Goal: Task Accomplishment & Management: Use online tool/utility

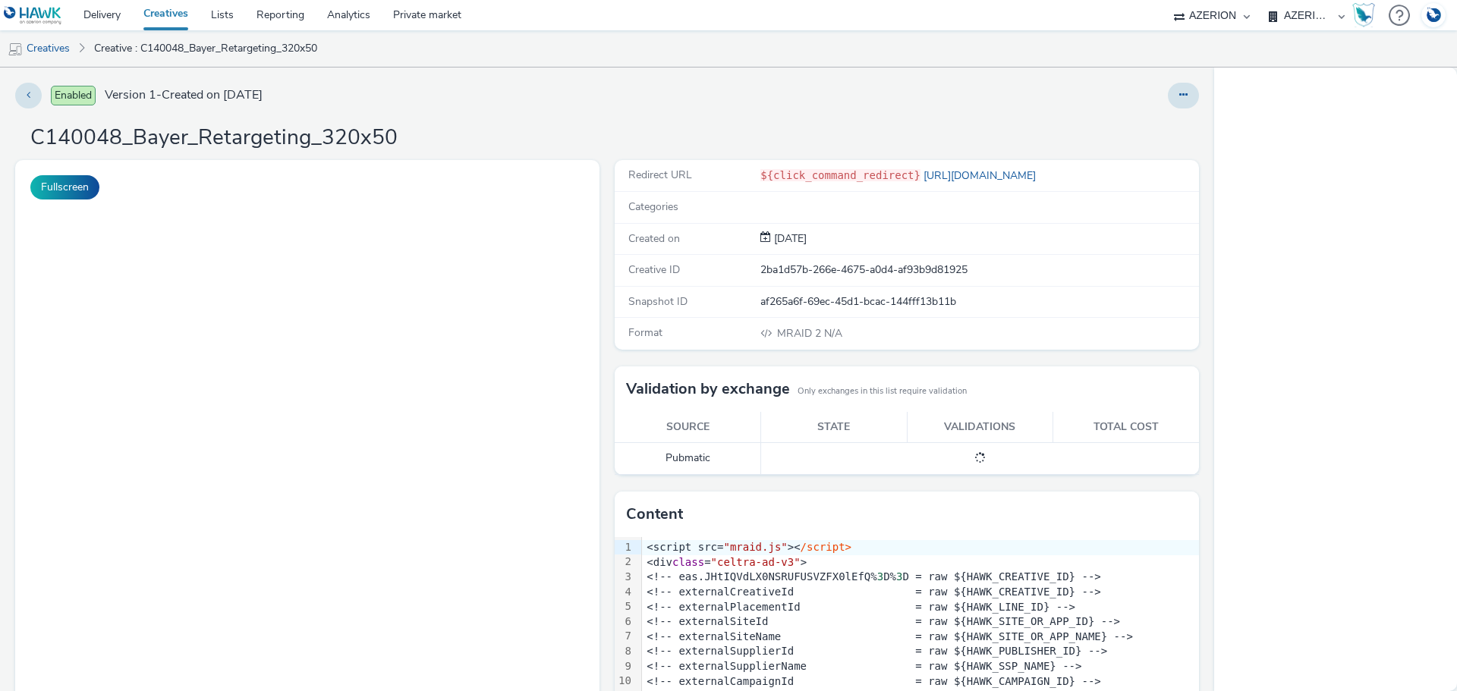
select select "b626f941-834b-427f-b453-0a2b95f57350"
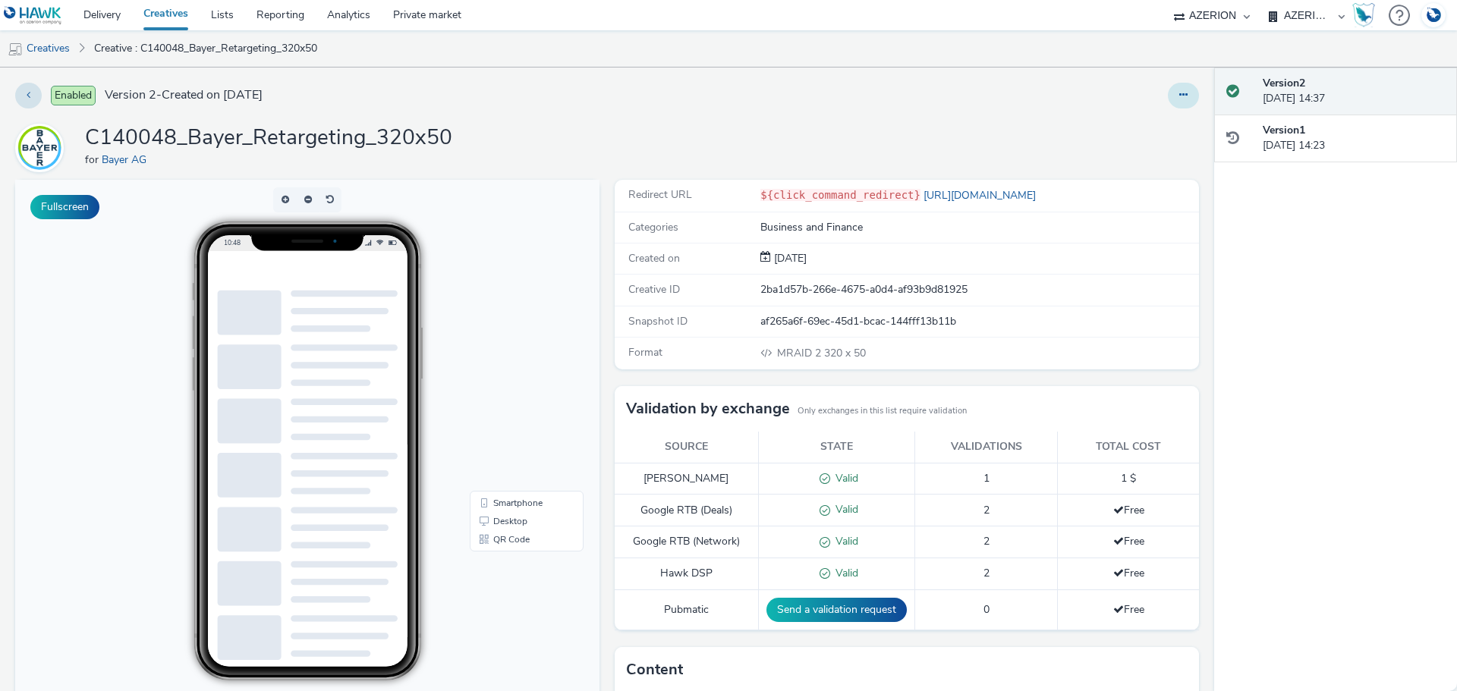
click at [1179, 96] on icon at bounding box center [1183, 95] width 8 height 11
click at [1135, 130] on link "Edit" at bounding box center [1142, 126] width 114 height 30
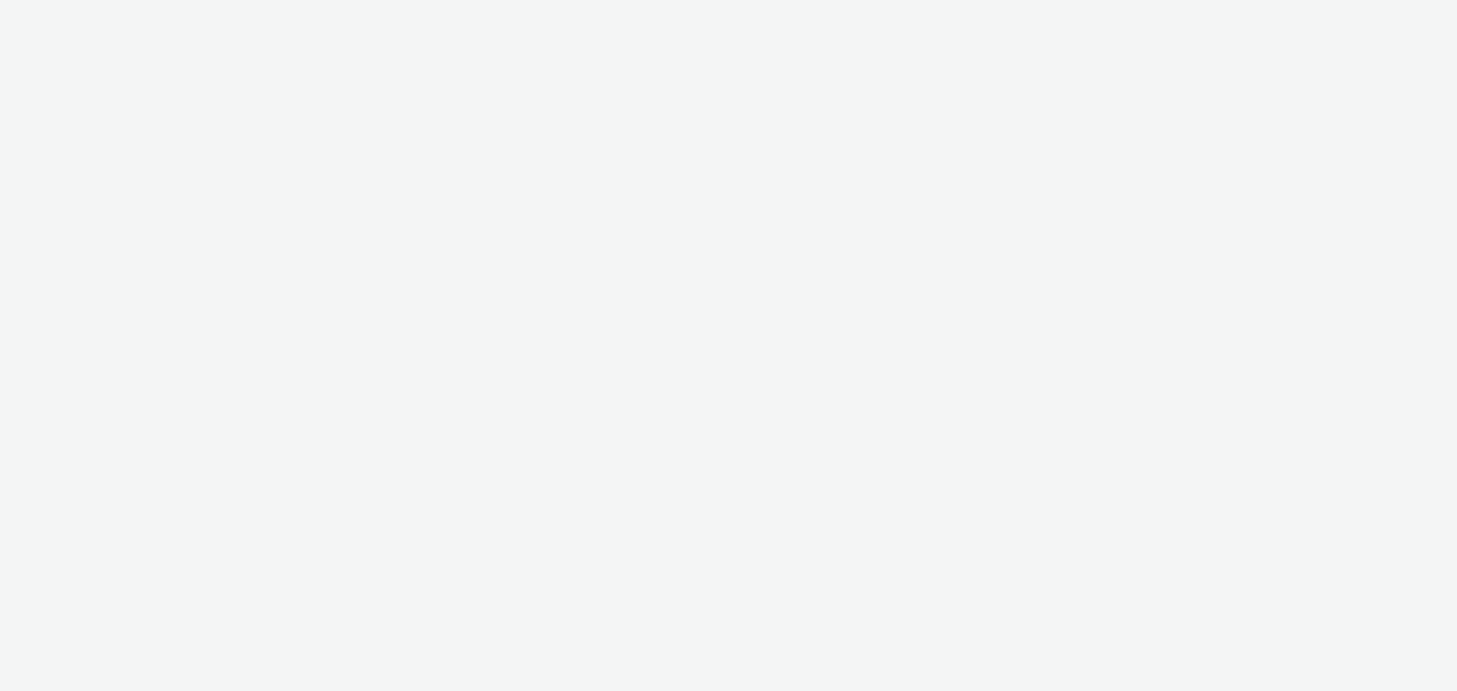
select select "2fc77e36-bb93-4aa3-9dff-dcb08e02eac6"
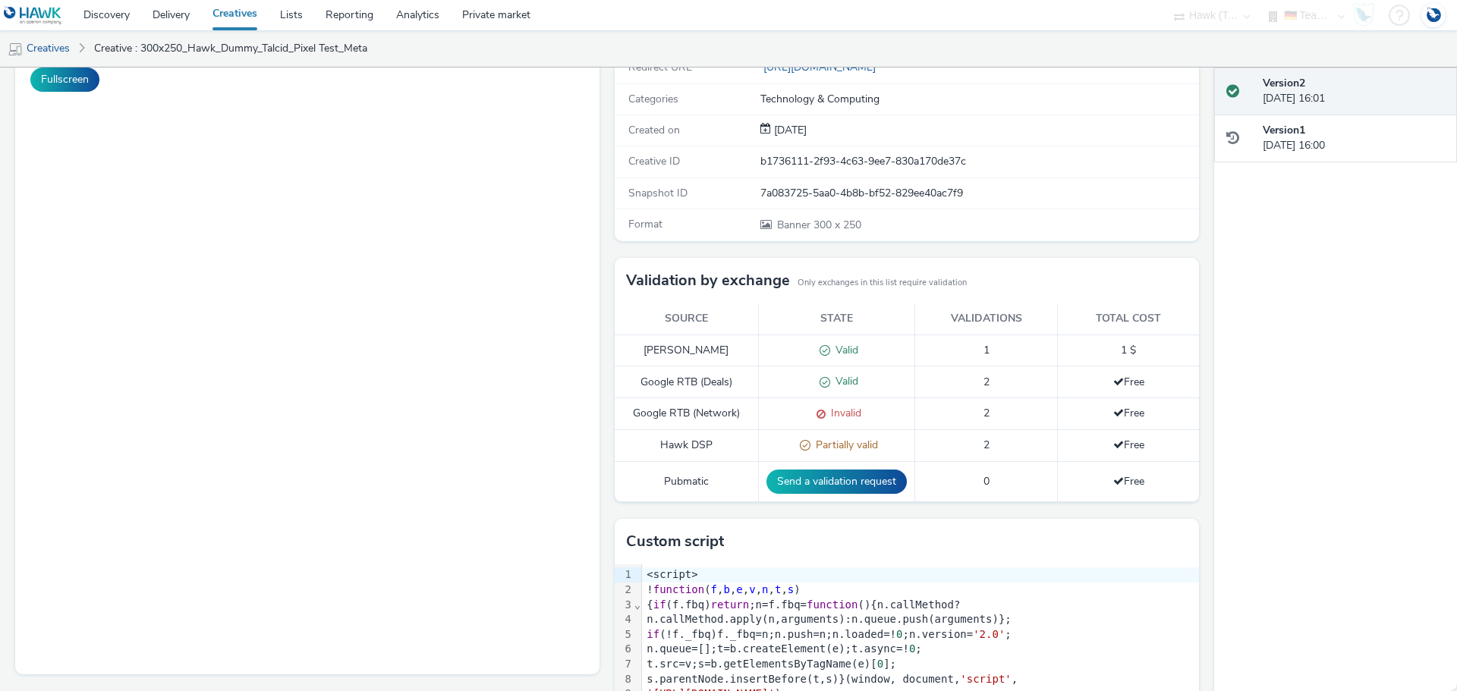
scroll to position [24, 0]
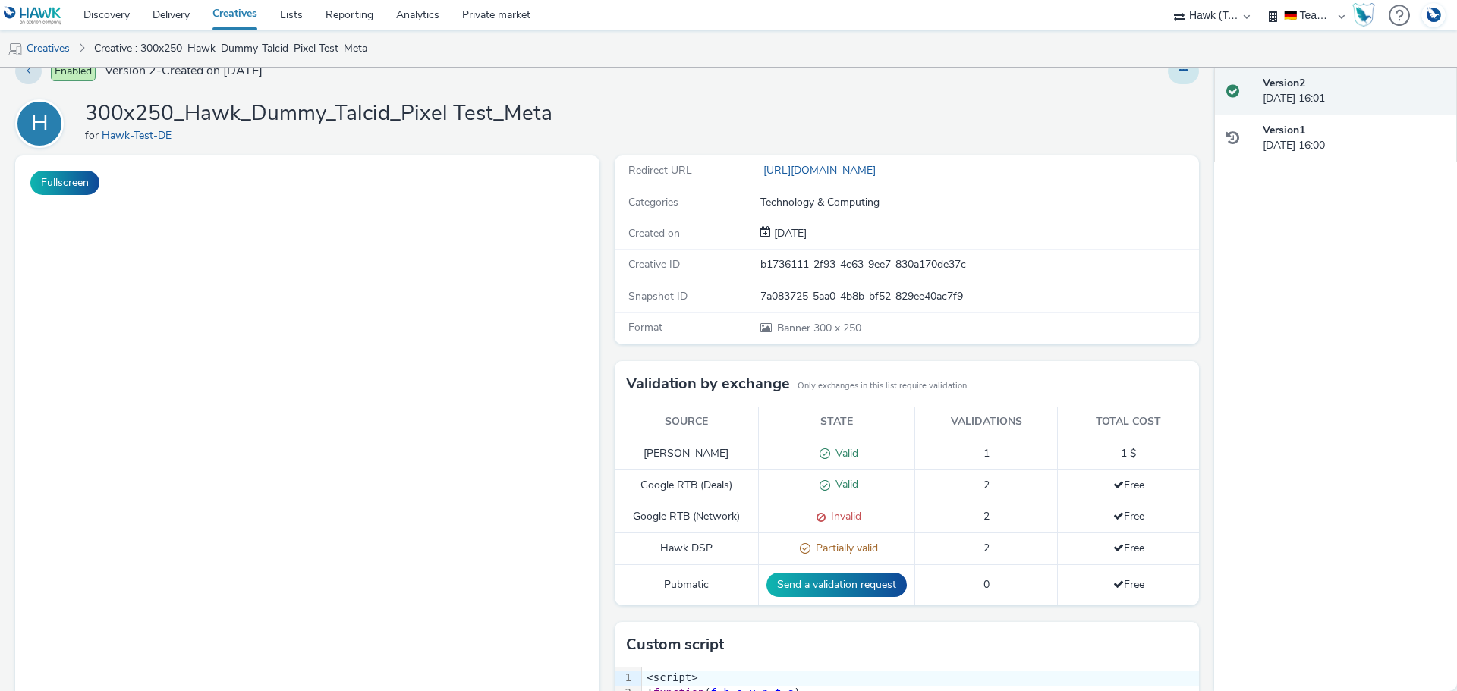
click at [1180, 84] on button at bounding box center [1183, 71] width 31 height 26
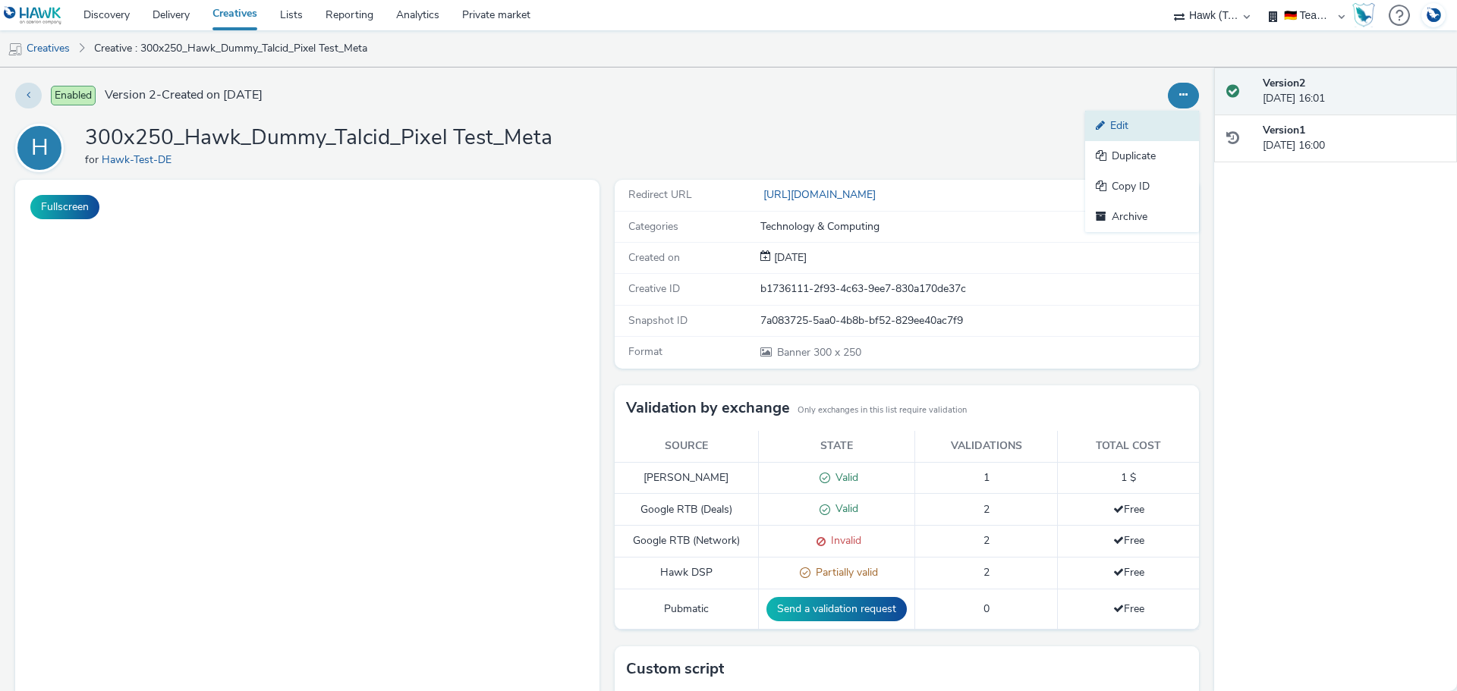
click at [1133, 118] on link "Edit" at bounding box center [1142, 126] width 114 height 30
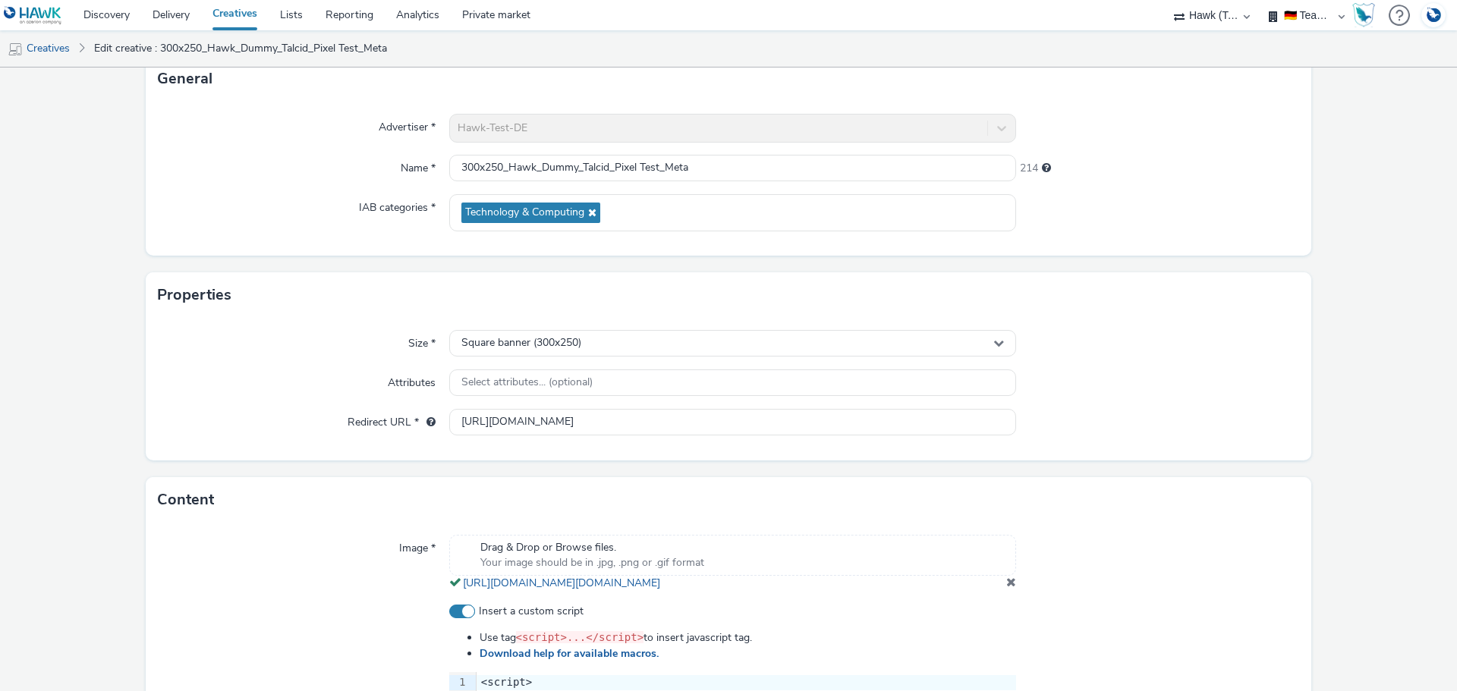
scroll to position [429, 0]
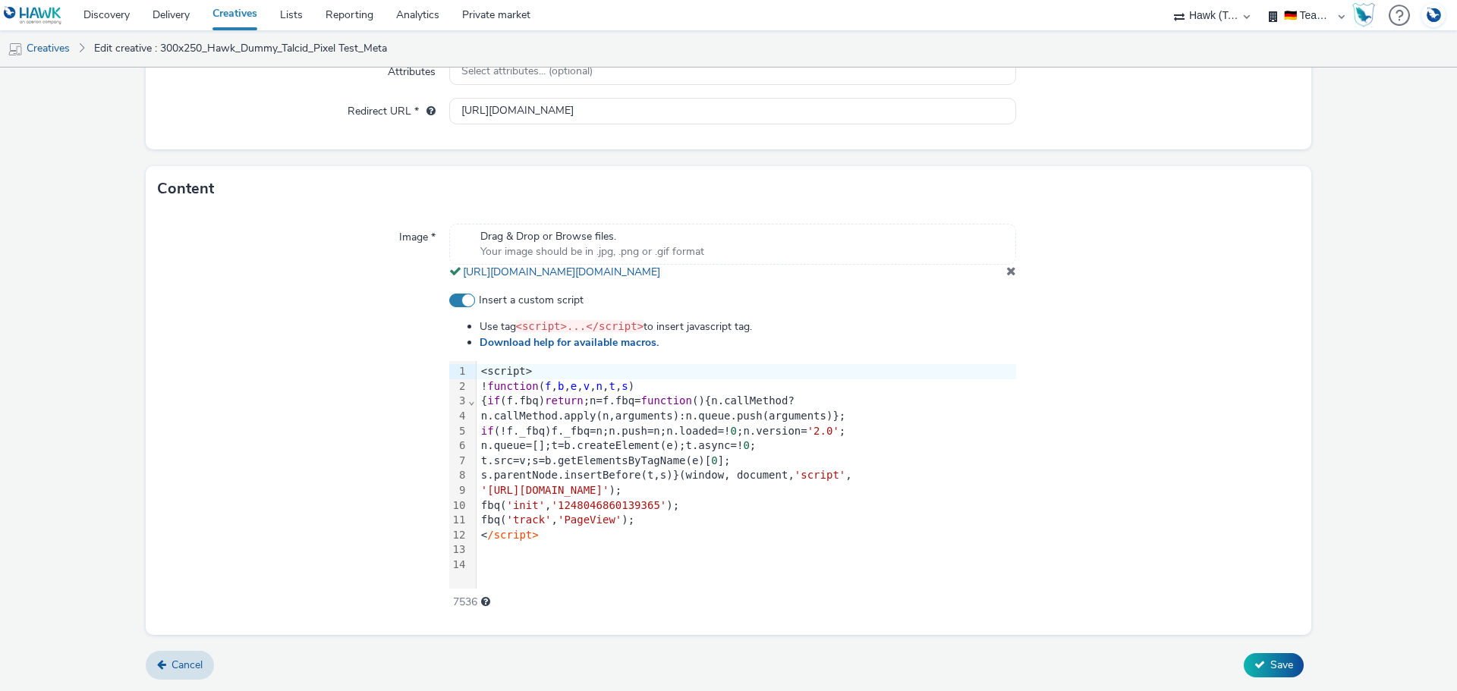
click at [297, 334] on div at bounding box center [303, 452] width 291 height 318
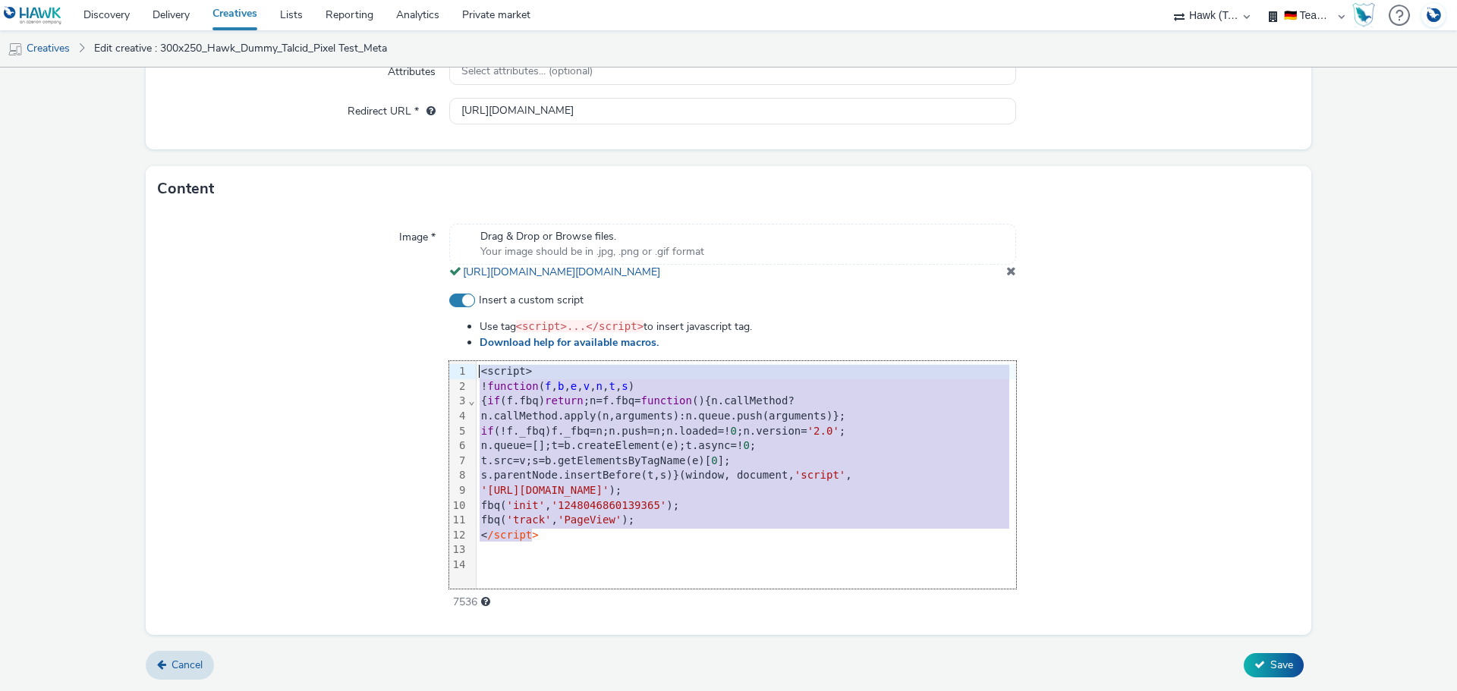
drag, startPoint x: 538, startPoint y: 533, endPoint x: 495, endPoint y: 397, distance: 143.2
click at [465, 356] on div "Use tag <script>...</script> to insert javascript tag. Download help for availa…" at bounding box center [732, 464] width 567 height 291
copy div "<script> ! function ( f , b , e , v , n , t , s ) { if (f.fbq) return ;n=f.fbq=…"
click at [227, 363] on div at bounding box center [303, 452] width 291 height 318
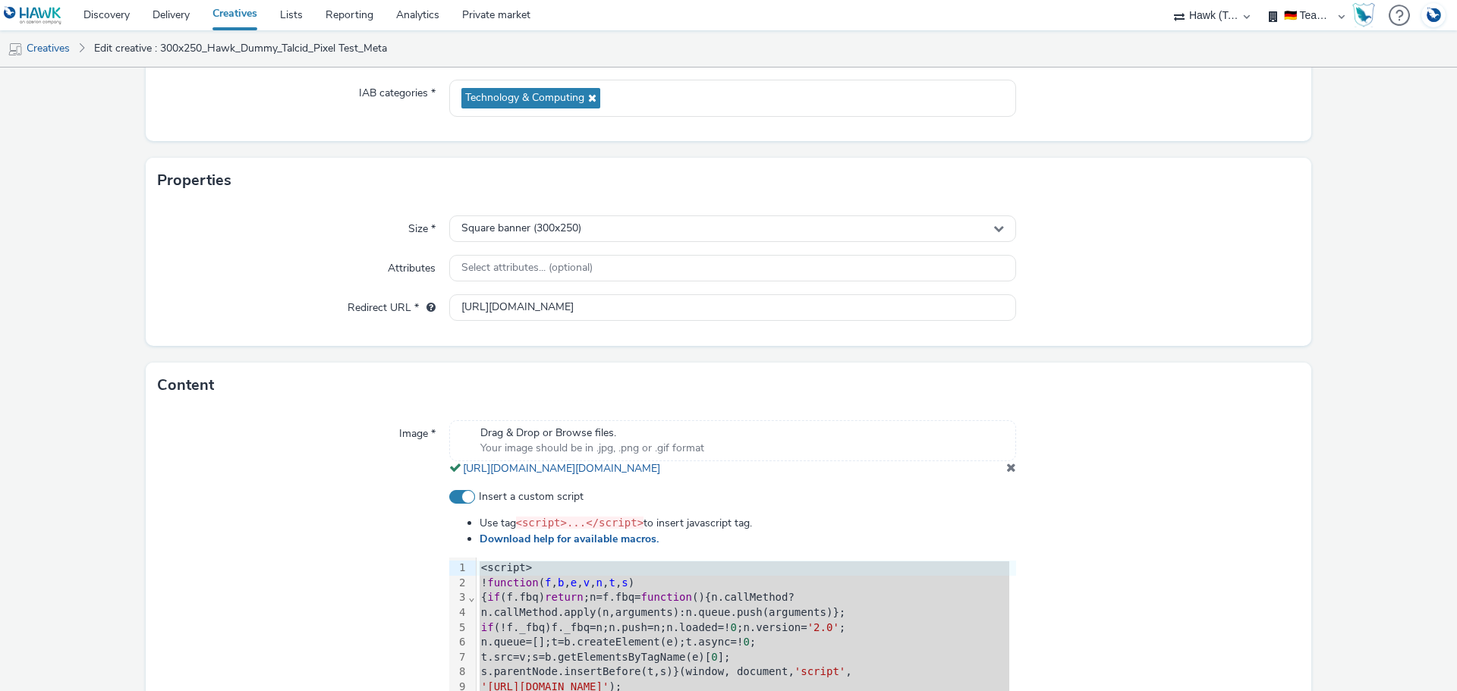
scroll to position [50, 0]
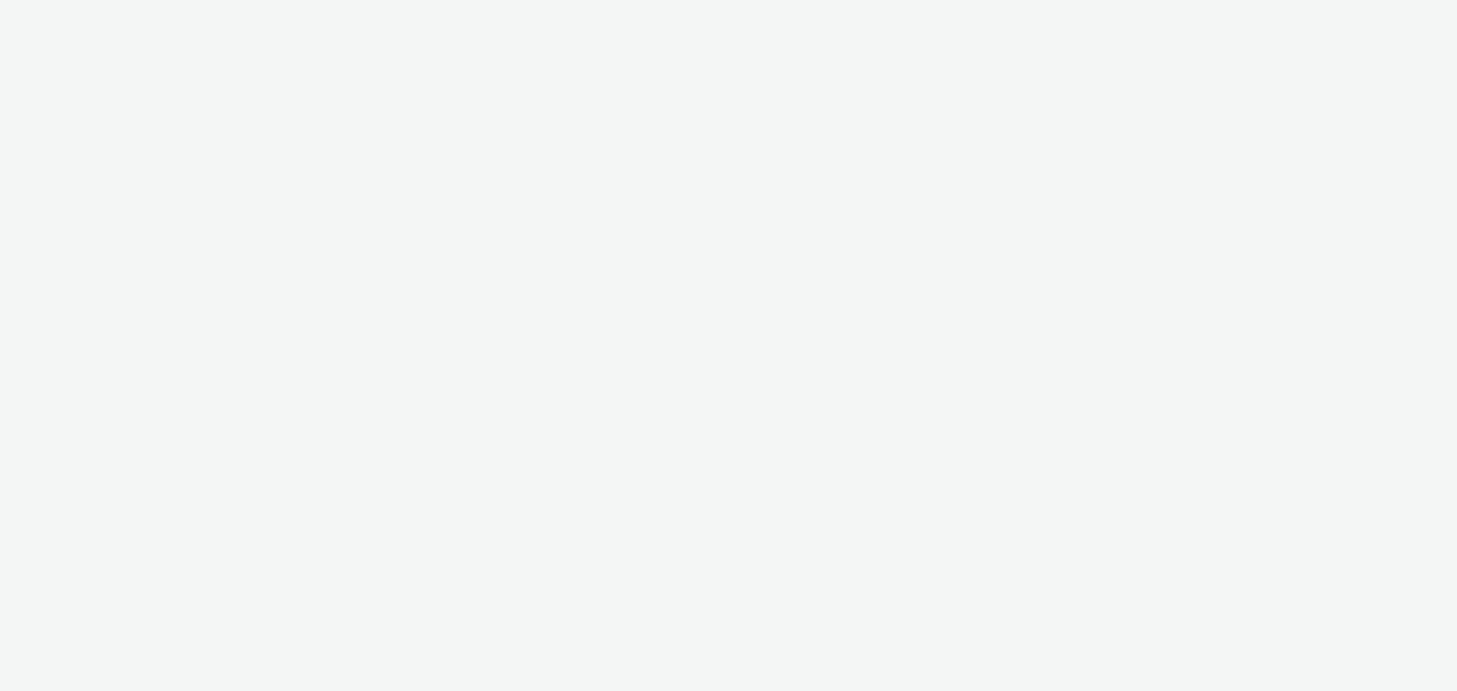
select select "c14206b5-f91a-4a47-b906-eb0b53462d55"
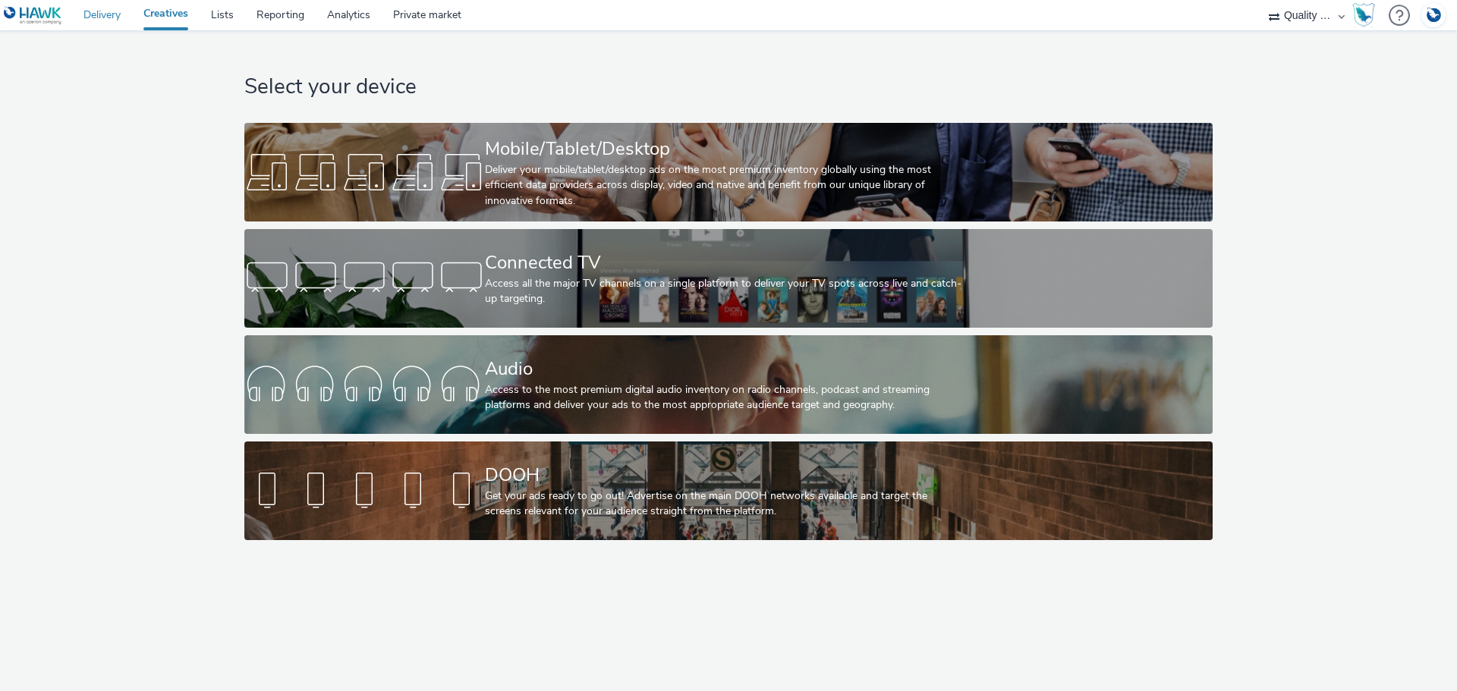
click at [124, 11] on link "Delivery" at bounding box center [102, 15] width 60 height 30
